Goal: Information Seeking & Learning: Learn about a topic

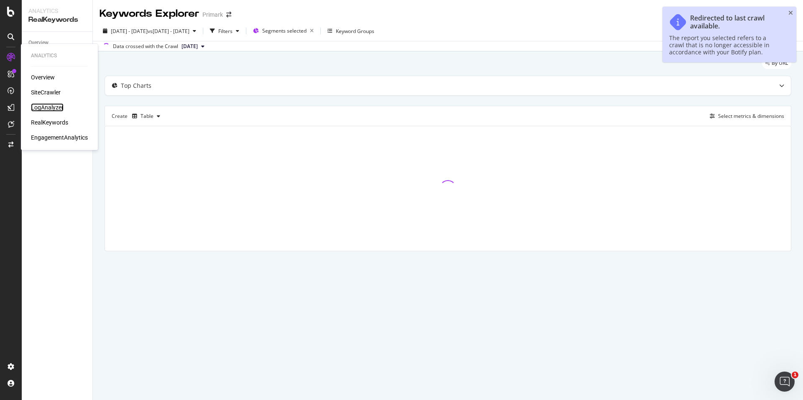
click at [59, 105] on div "LogAnalyzer" at bounding box center [47, 107] width 33 height 8
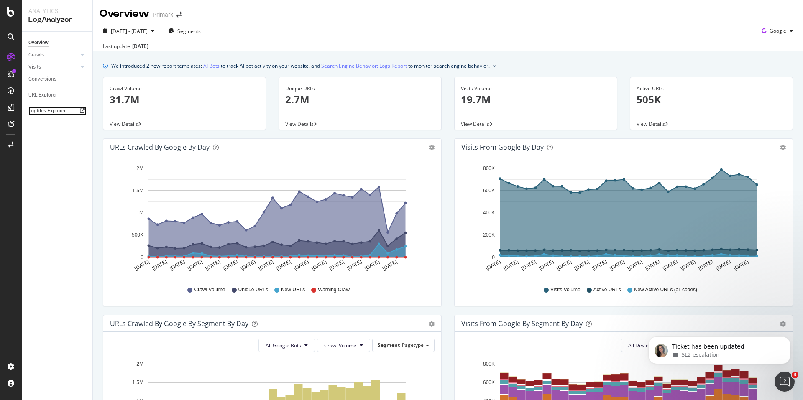
click at [79, 110] on div at bounding box center [82, 111] width 8 height 8
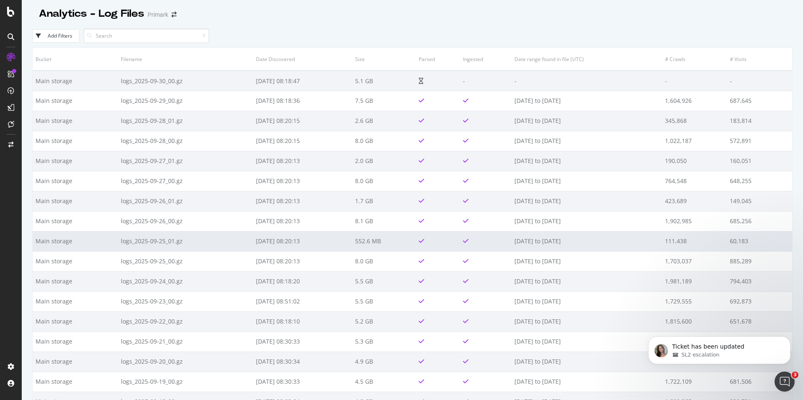
click at [570, 237] on td "[DATE] to [DATE]" at bounding box center [587, 241] width 150 height 20
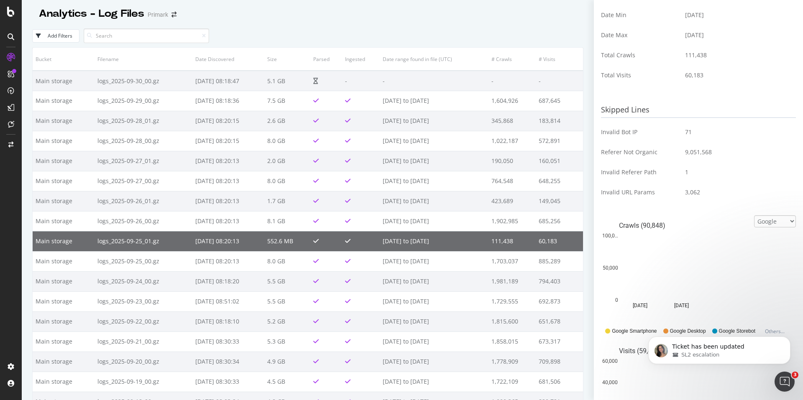
scroll to position [209, 0]
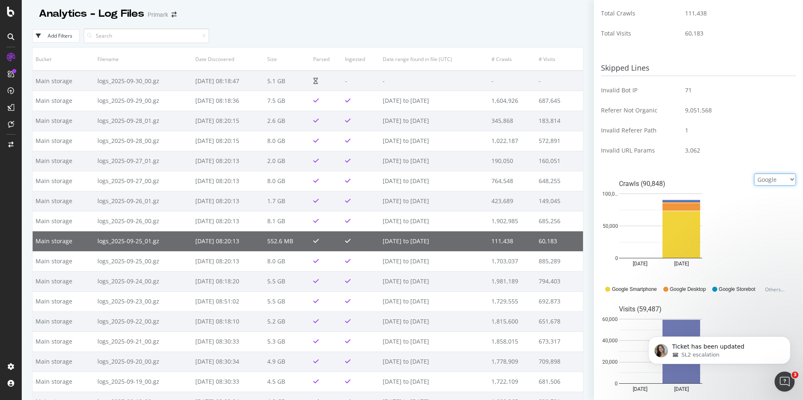
click at [766, 176] on select "Google Bing OpenAI Other AI Bots" at bounding box center [775, 180] width 42 height 12
click at [754, 174] on select "Google Bing OpenAI Other AI Bots" at bounding box center [775, 180] width 42 height 12
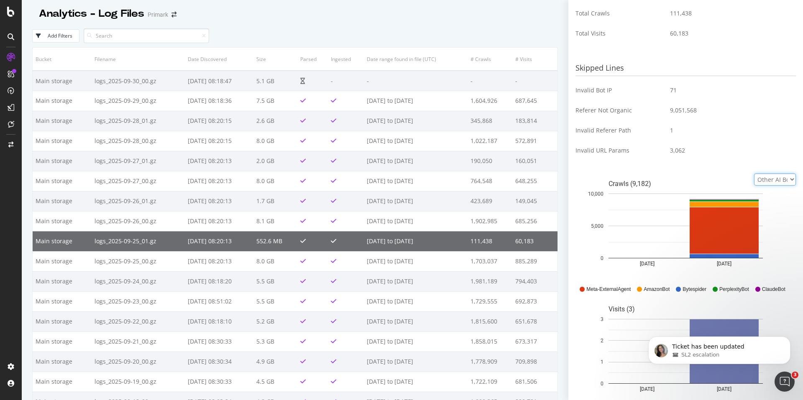
click at [764, 179] on select "Google Bing OpenAI Other AI Bots" at bounding box center [775, 180] width 42 height 12
click at [754, 174] on select "Google Bing OpenAI Other AI Bots" at bounding box center [775, 180] width 42 height 12
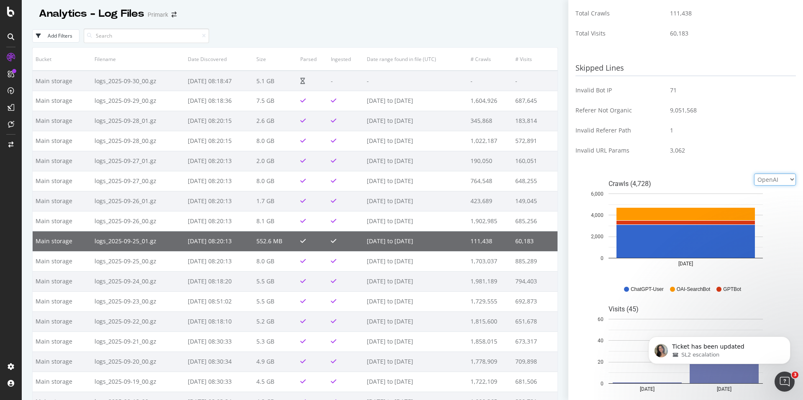
click at [765, 177] on select "Google Bing OpenAI Other AI Bots" at bounding box center [775, 180] width 42 height 12
click at [754, 174] on select "Google Bing OpenAI Other AI Bots" at bounding box center [775, 180] width 42 height 12
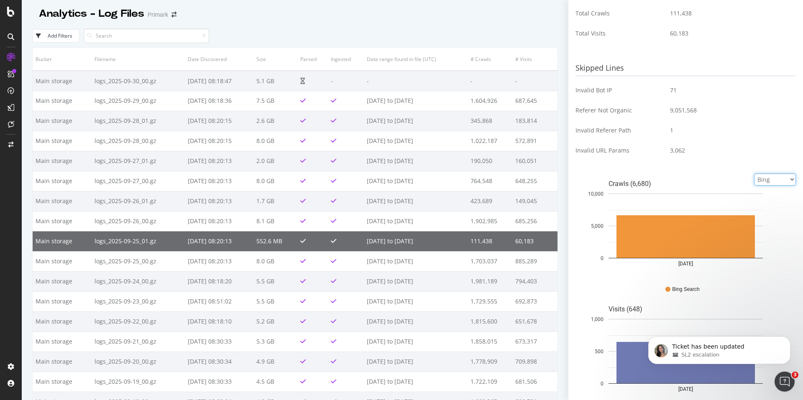
drag, startPoint x: 768, startPoint y: 178, endPoint x: 768, endPoint y: 183, distance: 5.4
click at [768, 178] on select "Google Bing OpenAI Other AI Bots" at bounding box center [775, 180] width 42 height 12
select select "google"
click at [754, 174] on select "Google Bing OpenAI Other AI Bots" at bounding box center [775, 180] width 42 height 12
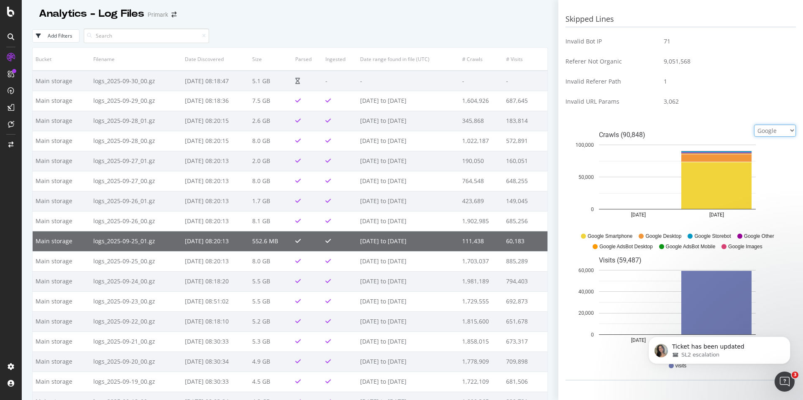
scroll to position [260, 0]
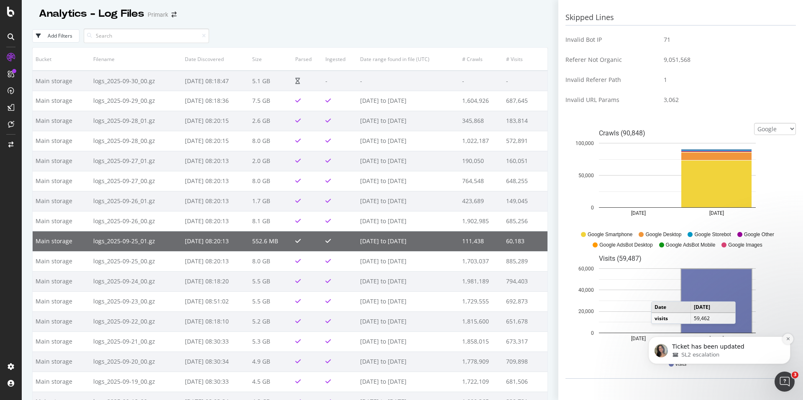
click at [789, 339] on icon "Dismiss notification" at bounding box center [787, 339] width 3 height 3
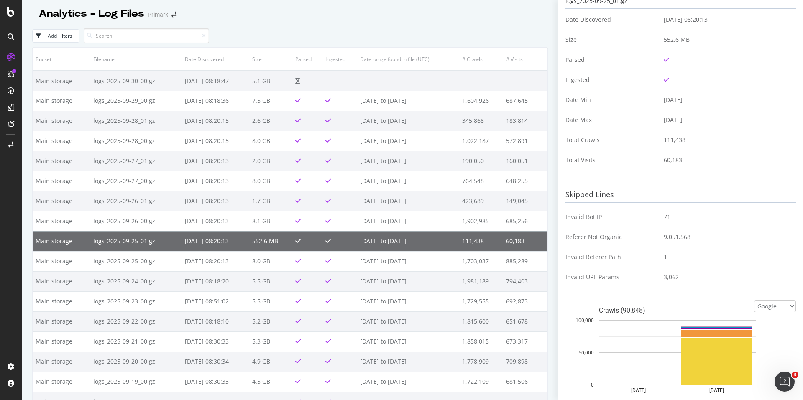
scroll to position [0, 0]
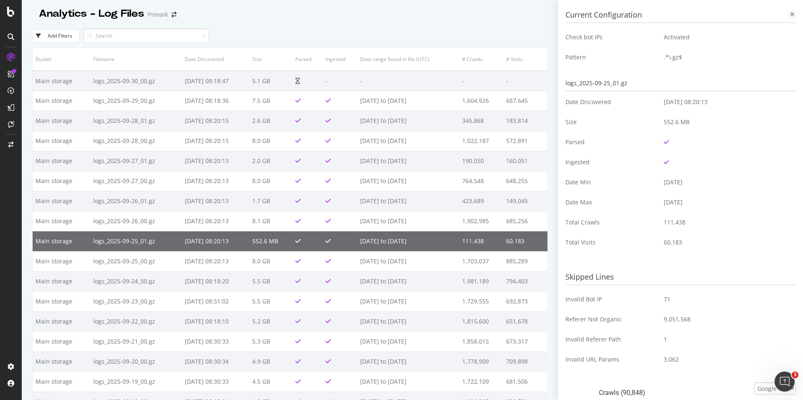
click at [791, 12] on icon at bounding box center [793, 14] width 4 height 5
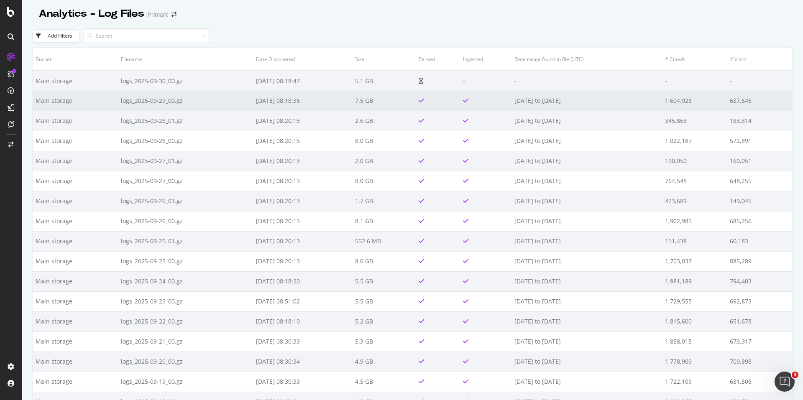
click at [487, 100] on td at bounding box center [486, 101] width 52 height 20
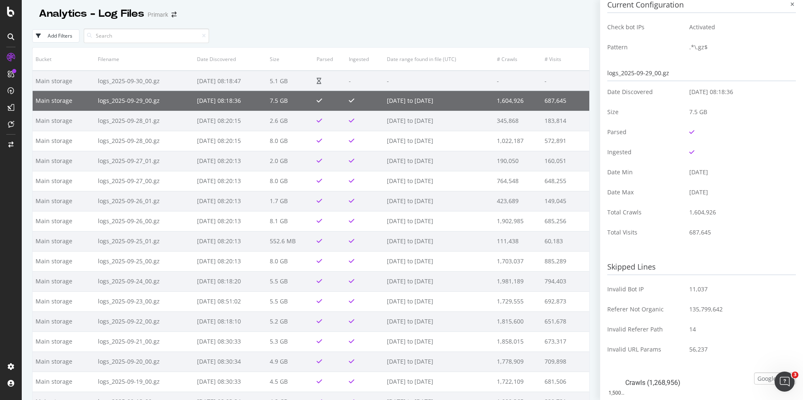
scroll to position [9, 0]
click at [791, 8] on icon at bounding box center [793, 5] width 4 height 5
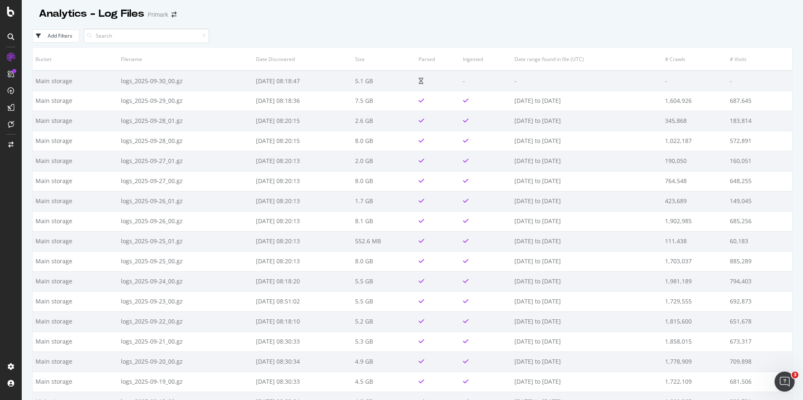
scroll to position [0, 0]
click at [61, 38] on div "Add Filters" at bounding box center [60, 35] width 25 height 7
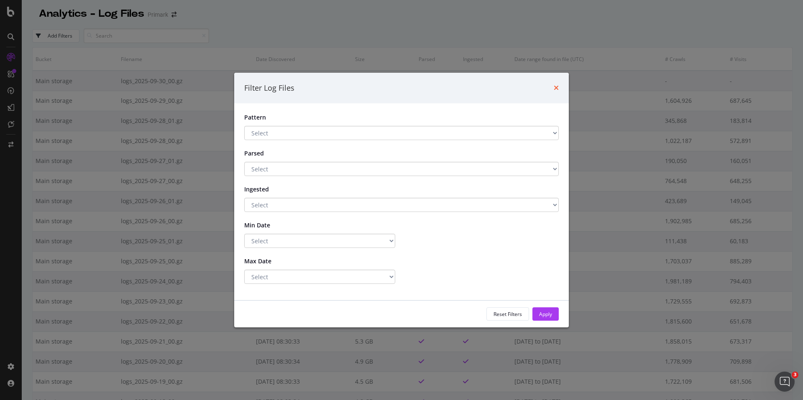
click at [558, 85] on icon "times" at bounding box center [556, 88] width 5 height 7
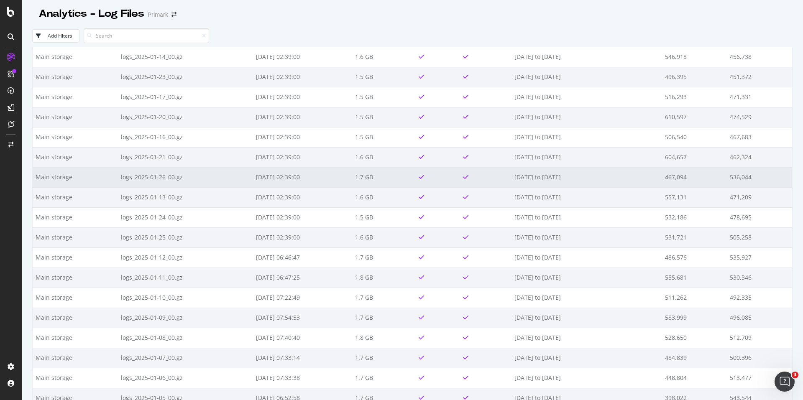
scroll to position [5172, 0]
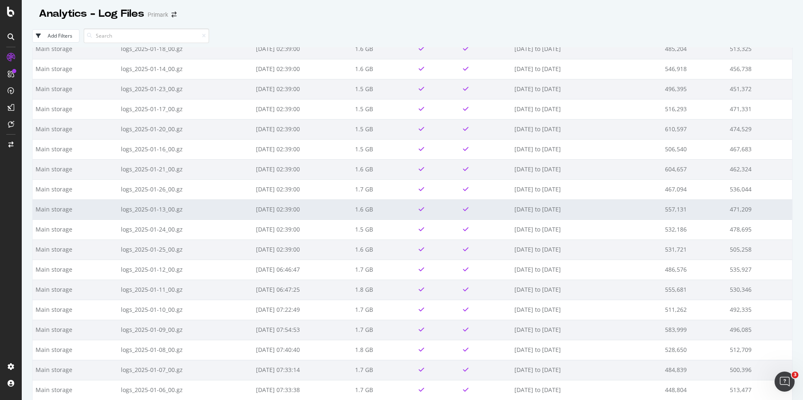
click at [313, 204] on td "[DATE] 02:39:00" at bounding box center [302, 210] width 99 height 20
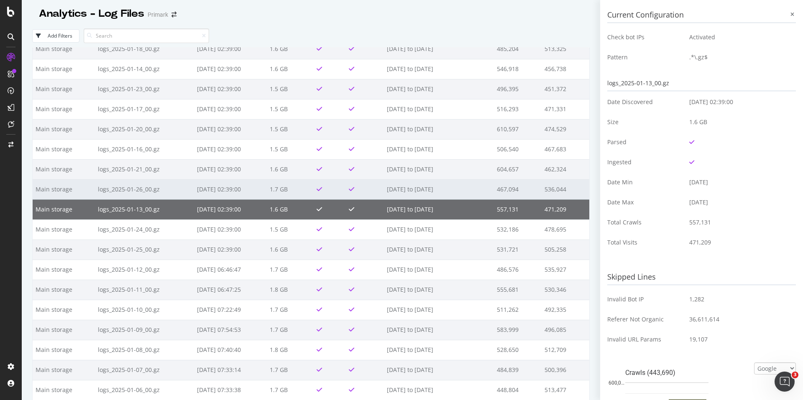
click at [299, 192] on td "1.7 GB" at bounding box center [290, 189] width 46 height 20
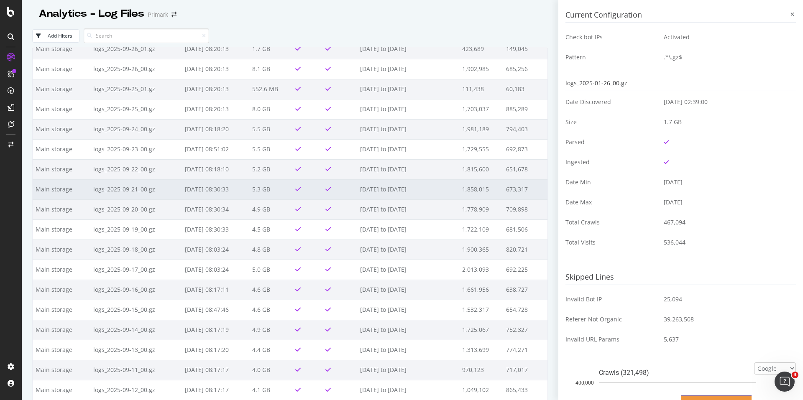
scroll to position [0, 0]
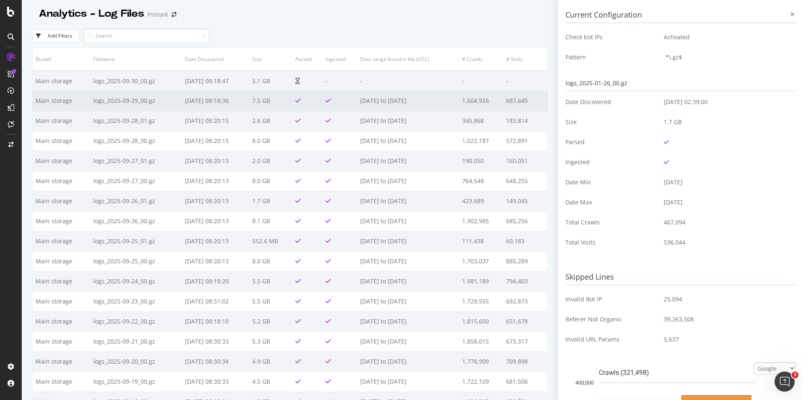
click at [246, 104] on td "[DATE] 08:18:36" at bounding box center [215, 101] width 67 height 20
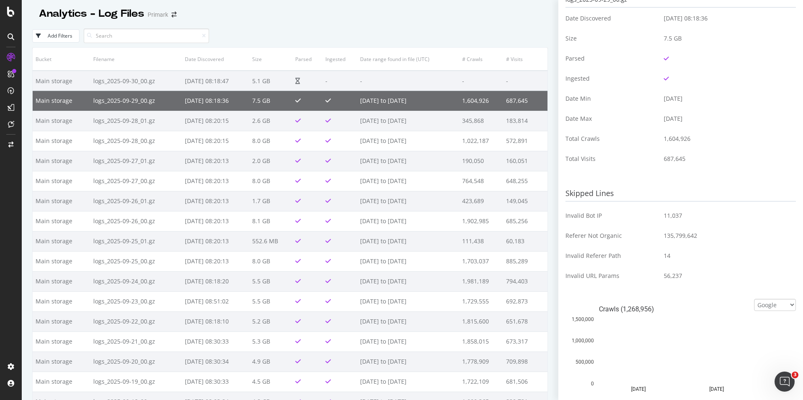
scroll to position [167, 0]
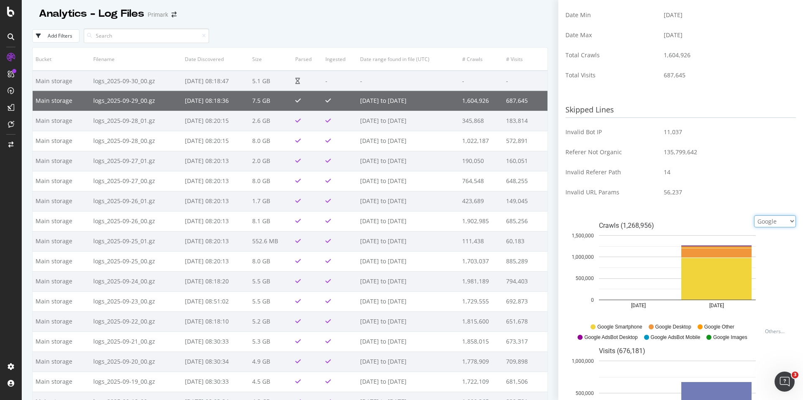
click at [767, 227] on select "Google Bing OpenAI Other AI Bots" at bounding box center [775, 221] width 42 height 12
click at [754, 215] on select "Google Bing OpenAI Other AI Bots" at bounding box center [775, 221] width 42 height 12
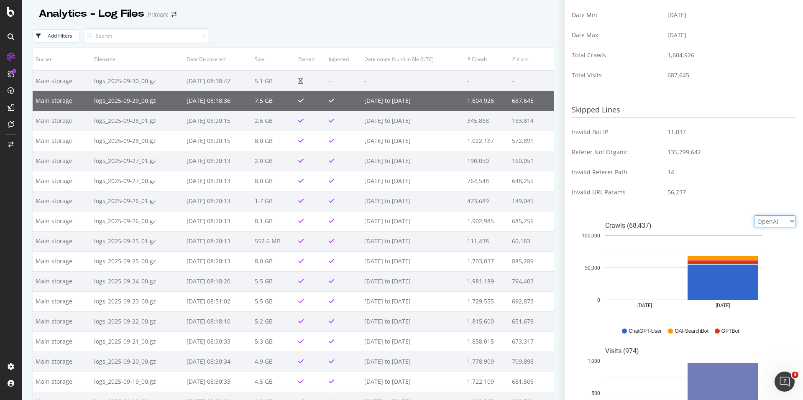
click at [771, 220] on select "Google Bing OpenAI Other AI Bots" at bounding box center [775, 221] width 42 height 12
click at [754, 215] on select "Google Bing OpenAI Other AI Bots" at bounding box center [775, 221] width 42 height 12
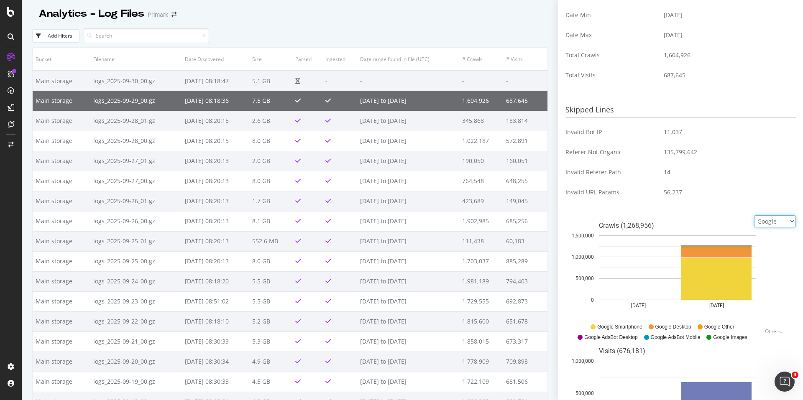
click at [768, 223] on select "Google Bing OpenAI Other AI Bots" at bounding box center [775, 221] width 42 height 12
click at [754, 215] on select "Google Bing OpenAI Other AI Bots" at bounding box center [775, 221] width 42 height 12
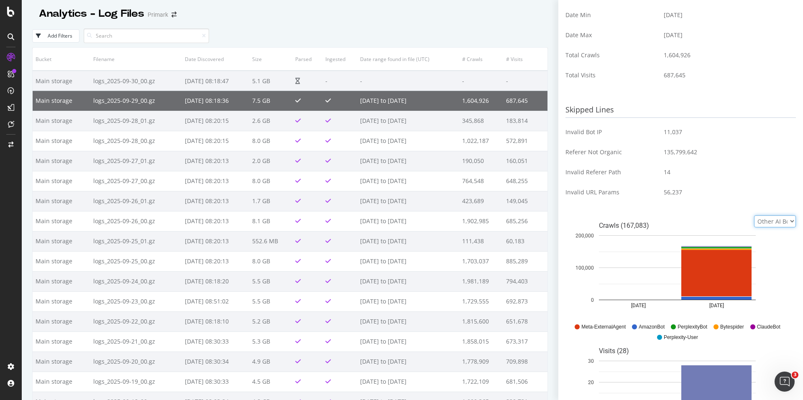
click at [764, 221] on select "Google Bing OpenAI Other AI Bots" at bounding box center [775, 221] width 42 height 12
click at [754, 215] on select "Google Bing OpenAI Other AI Bots" at bounding box center [775, 221] width 42 height 12
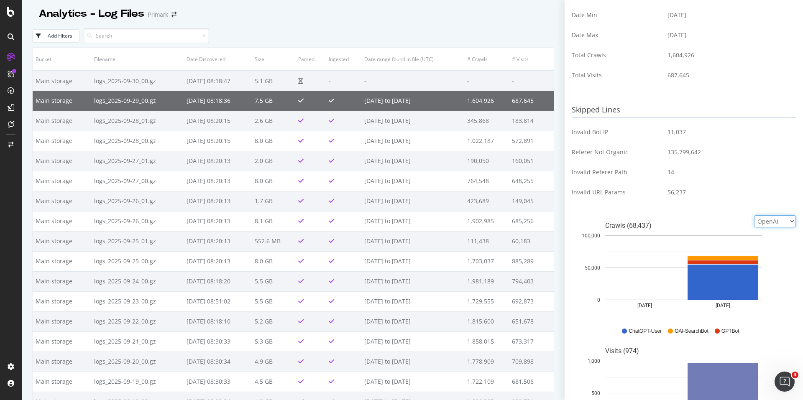
click at [767, 223] on select "Google Bing OpenAI Other AI Bots" at bounding box center [775, 221] width 42 height 12
click at [754, 215] on select "Google Bing OpenAI Other AI Bots" at bounding box center [775, 221] width 42 height 12
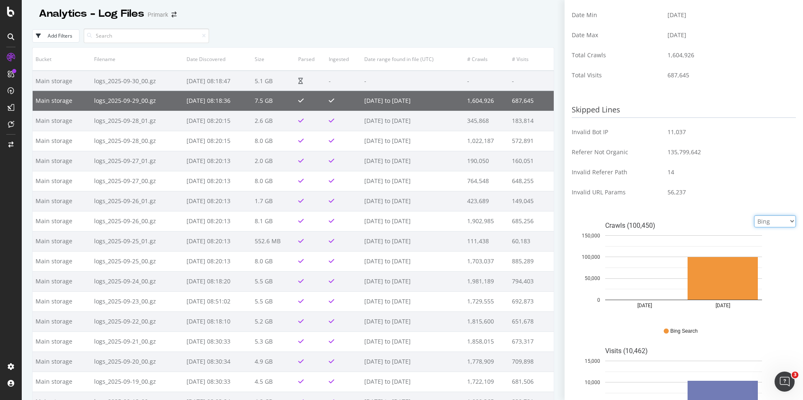
click at [768, 215] on select "Google Bing OpenAI Other AI Bots" at bounding box center [775, 221] width 42 height 12
select select "google"
click at [754, 215] on select "Google Bing OpenAI Other AI Bots" at bounding box center [775, 221] width 42 height 12
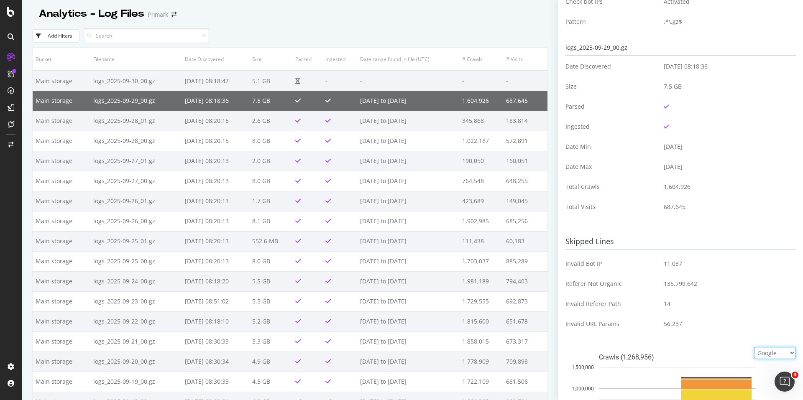
scroll to position [0, 0]
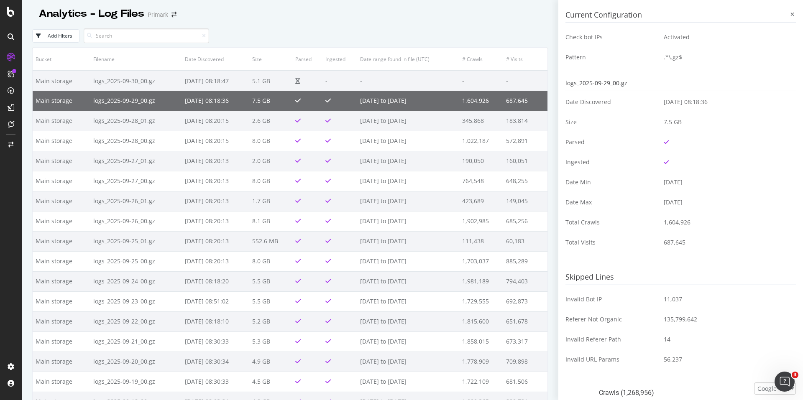
click at [264, 20] on div "Analytics - Log Files Primark" at bounding box center [290, 10] width 516 height 21
